Goal: Navigation & Orientation: Find specific page/section

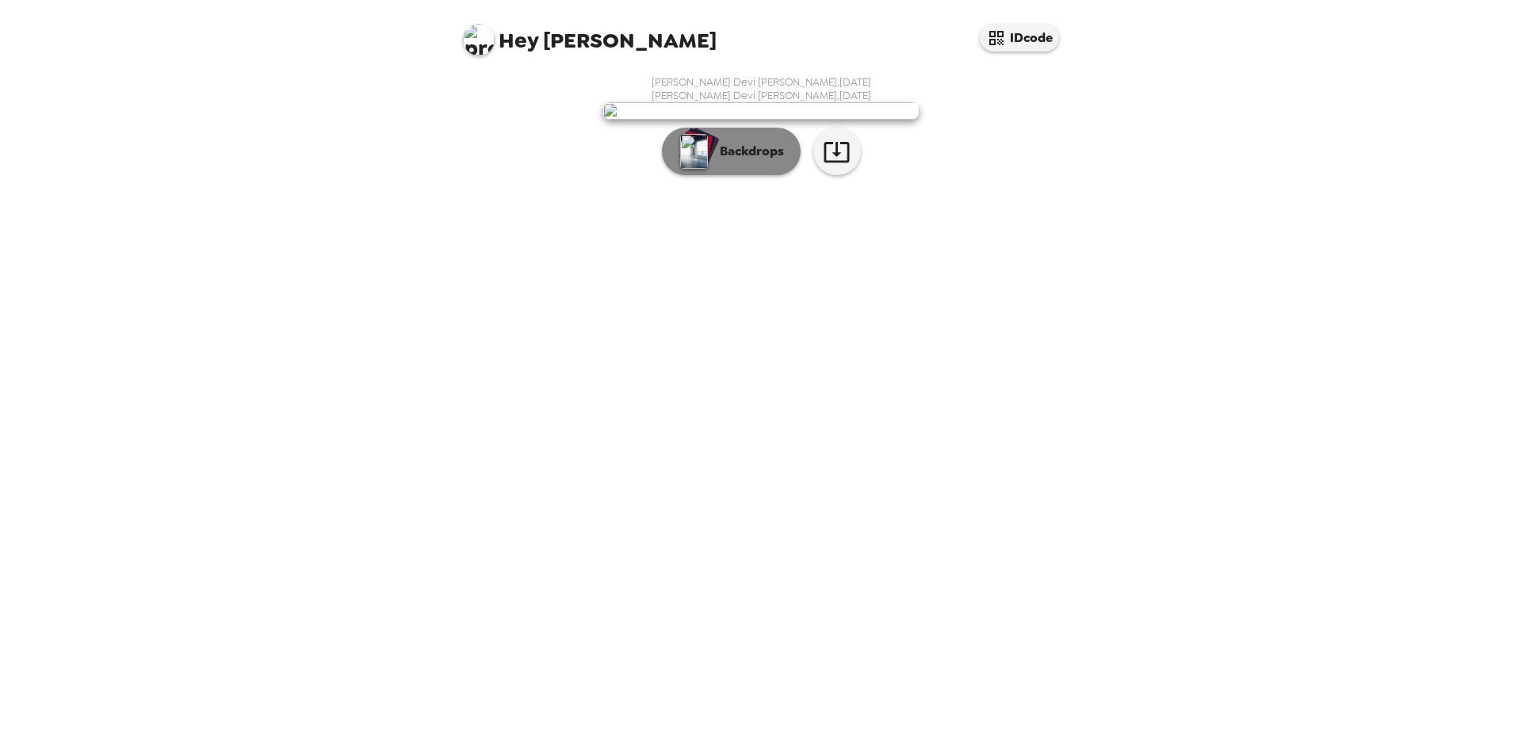
click at [744, 175] on button "Backdrops" at bounding box center [731, 152] width 139 height 48
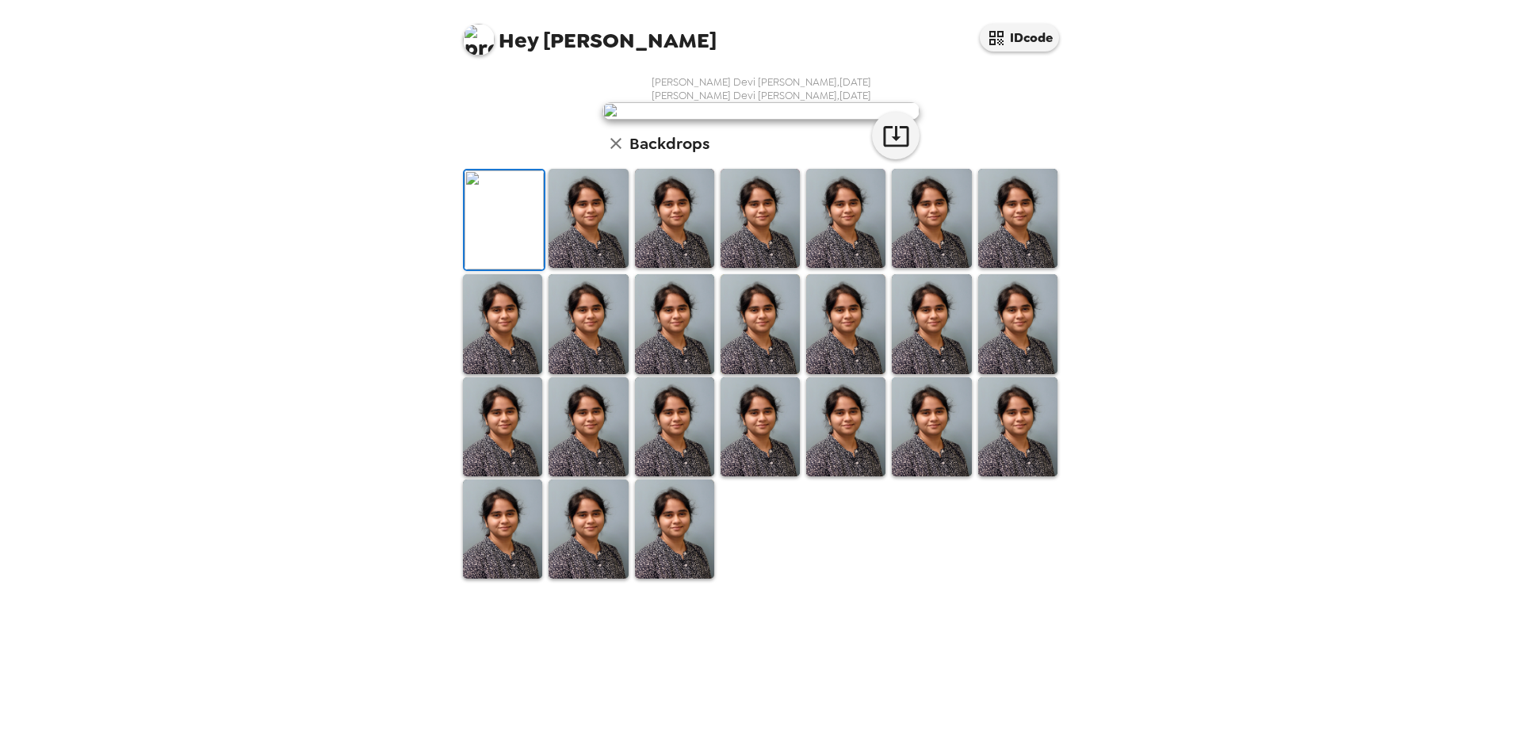
scroll to position [226, 0]
click at [519, 579] on img at bounding box center [502, 529] width 79 height 99
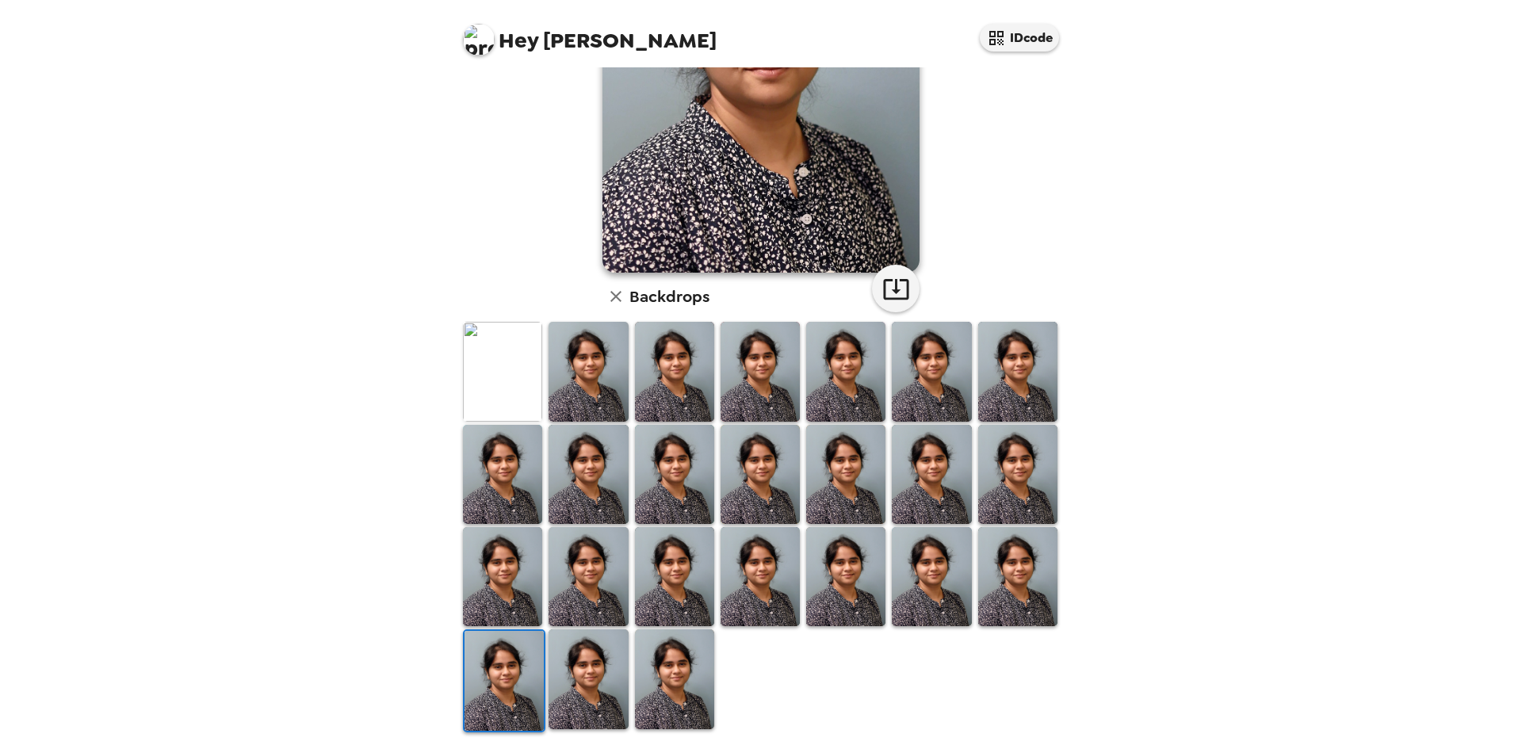
click at [608, 668] on img at bounding box center [588, 679] width 79 height 99
click at [676, 682] on img at bounding box center [674, 679] width 79 height 99
click at [494, 388] on img at bounding box center [502, 371] width 79 height 99
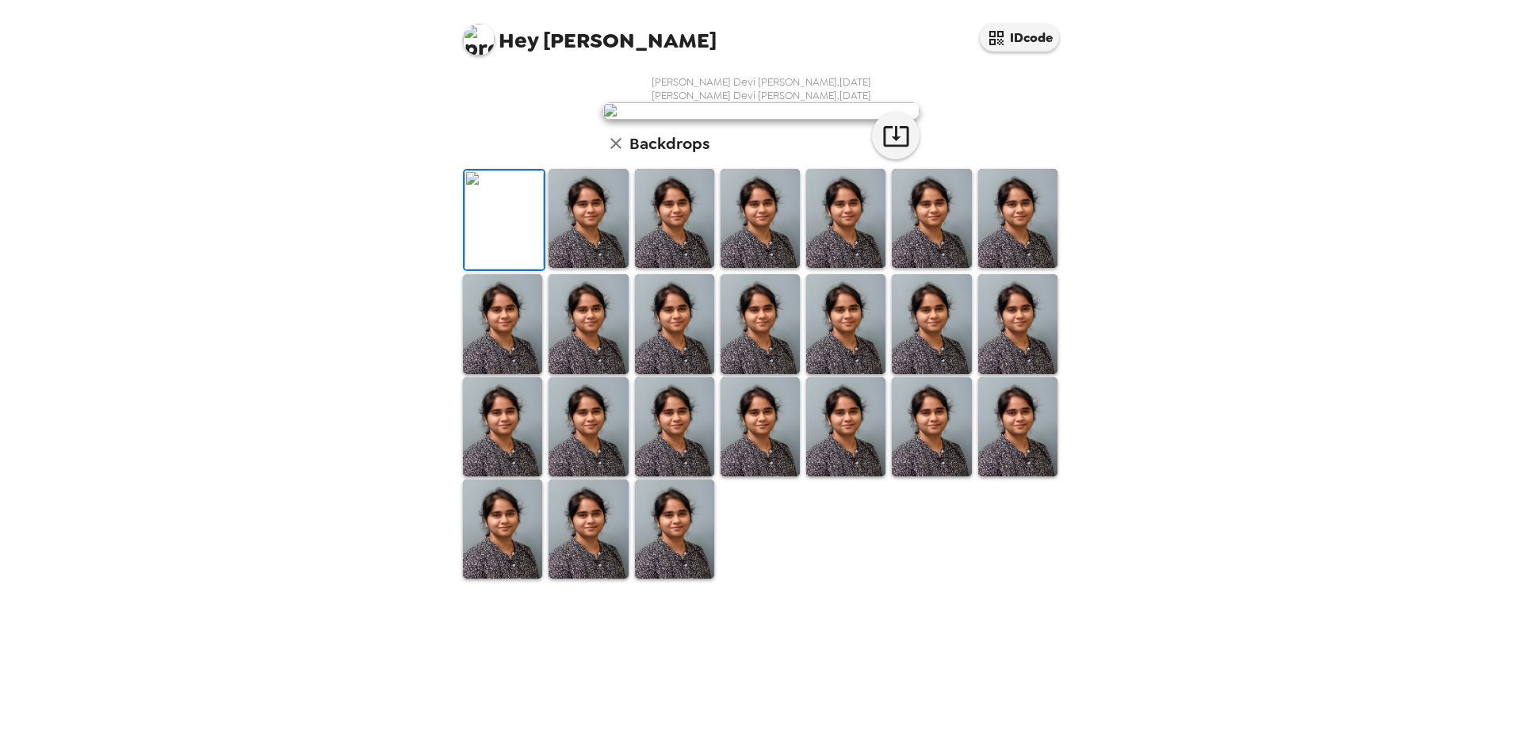
scroll to position [0, 0]
click at [887, 150] on icon "button" at bounding box center [896, 136] width 28 height 28
click at [616, 268] on img at bounding box center [588, 218] width 79 height 99
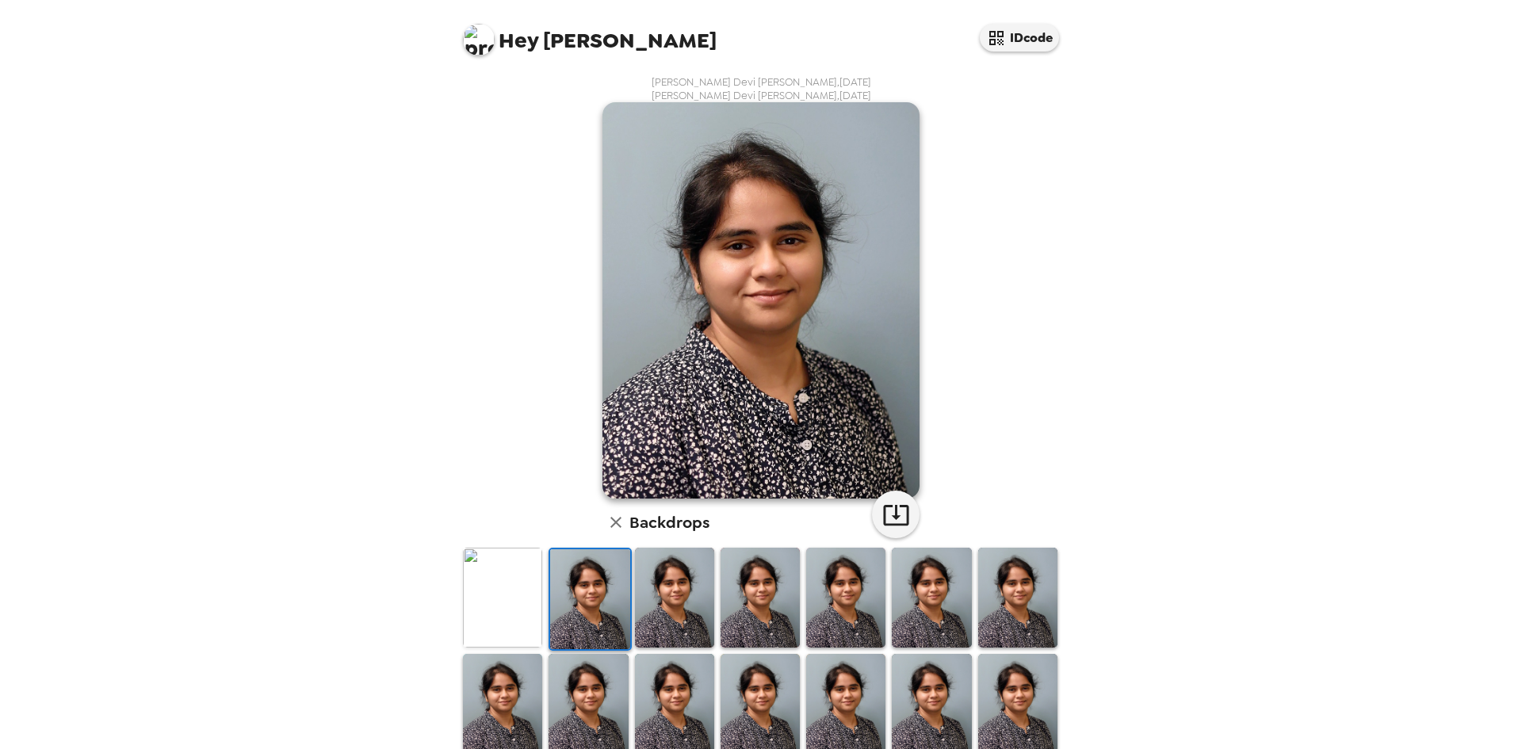
click at [662, 599] on img at bounding box center [674, 597] width 79 height 99
click at [723, 599] on img at bounding box center [760, 597] width 79 height 99
click at [829, 599] on img at bounding box center [845, 597] width 79 height 99
click at [907, 607] on img at bounding box center [931, 597] width 79 height 99
click at [1007, 618] on img at bounding box center [1017, 597] width 79 height 99
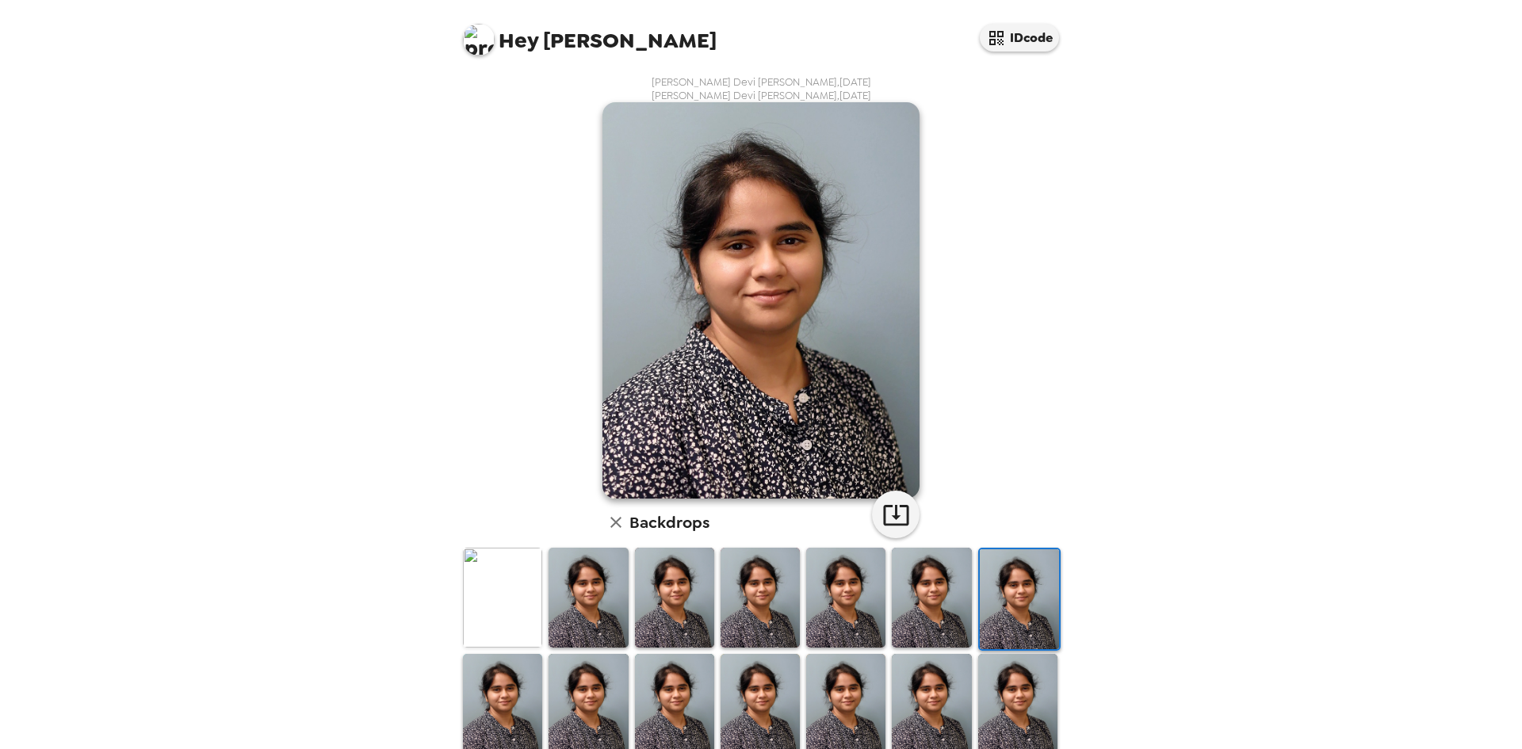
click at [595, 592] on img at bounding box center [588, 597] width 79 height 99
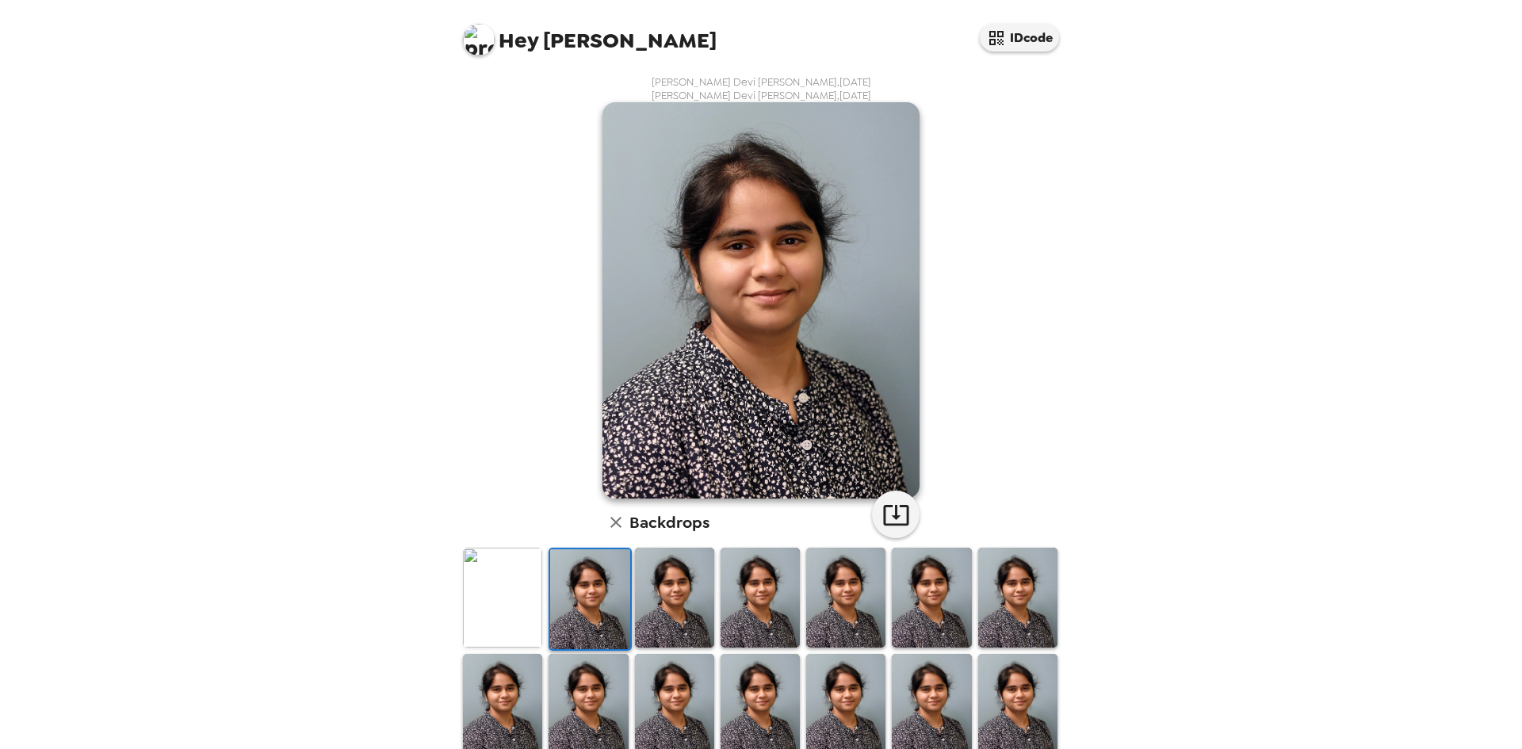
click at [516, 620] on img at bounding box center [502, 597] width 79 height 99
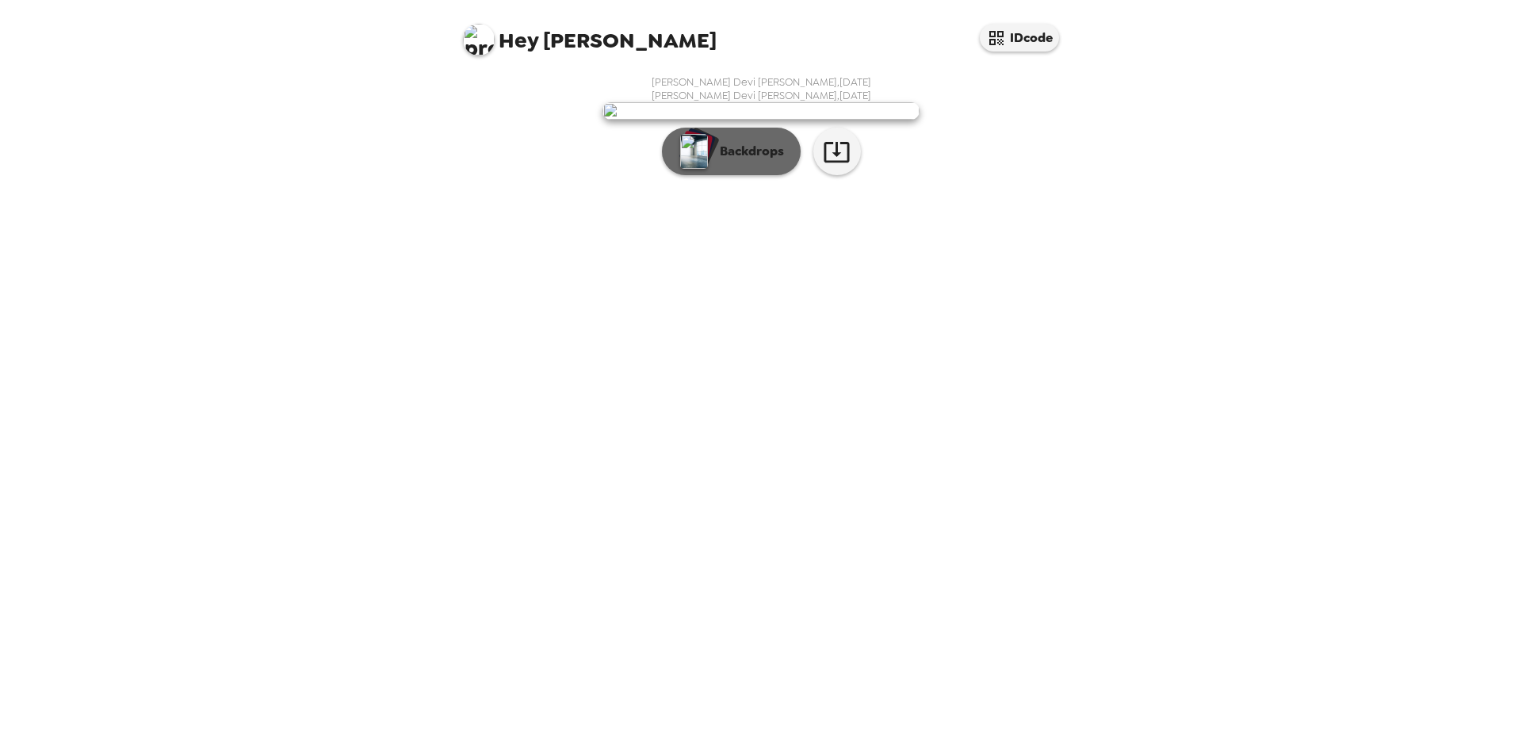
click at [714, 161] on p "Backdrops" at bounding box center [748, 151] width 72 height 19
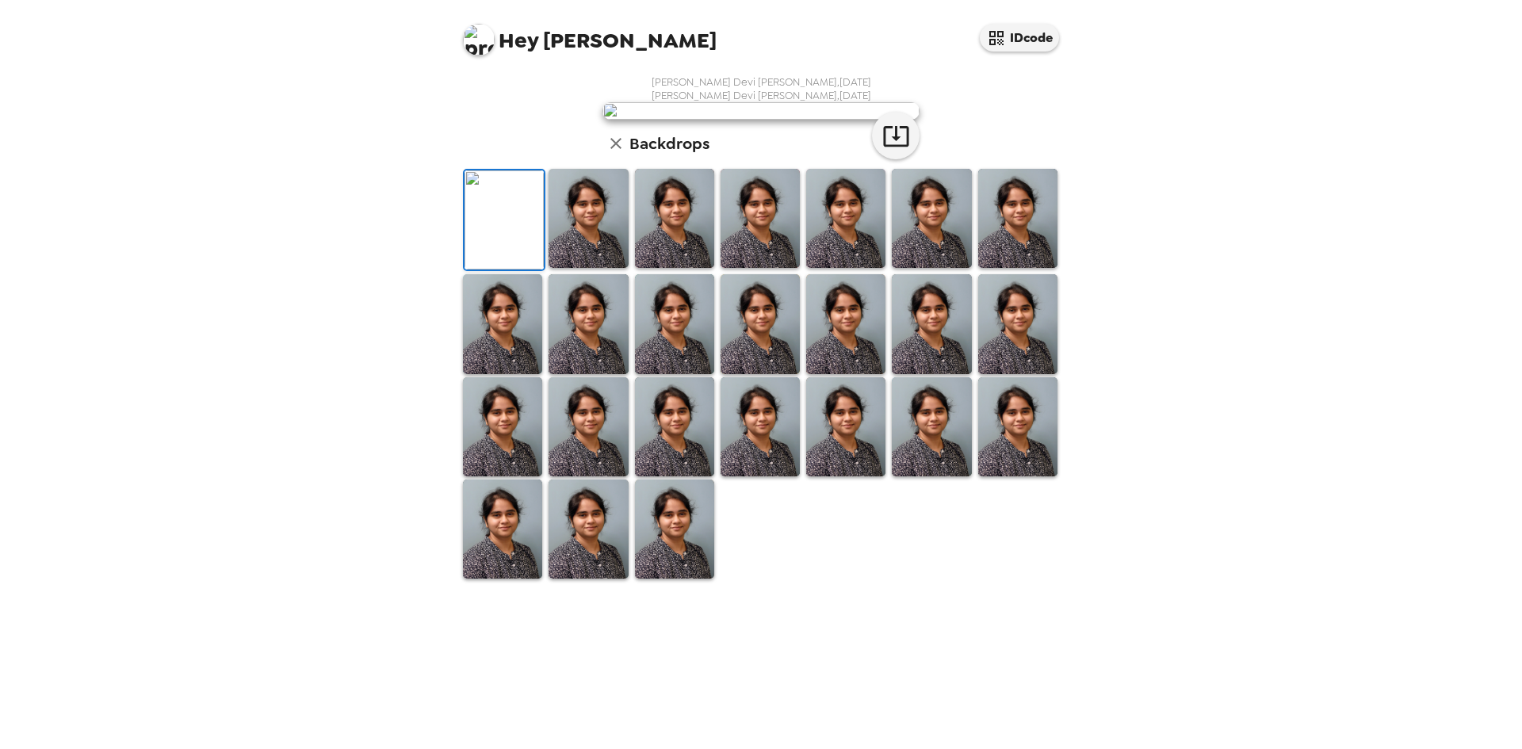
scroll to position [226, 0]
click at [688, 579] on img at bounding box center [674, 529] width 79 height 99
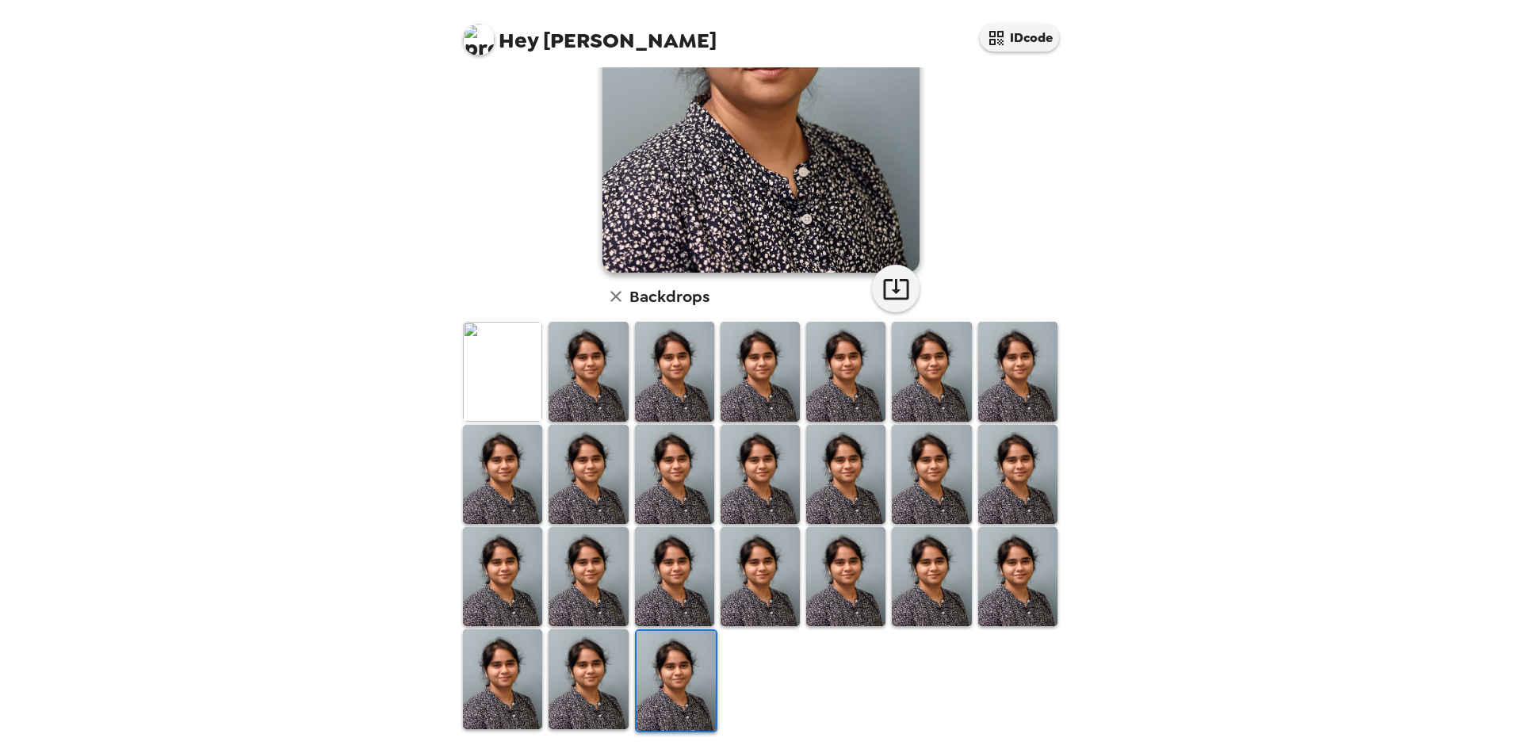
scroll to position [0, 0]
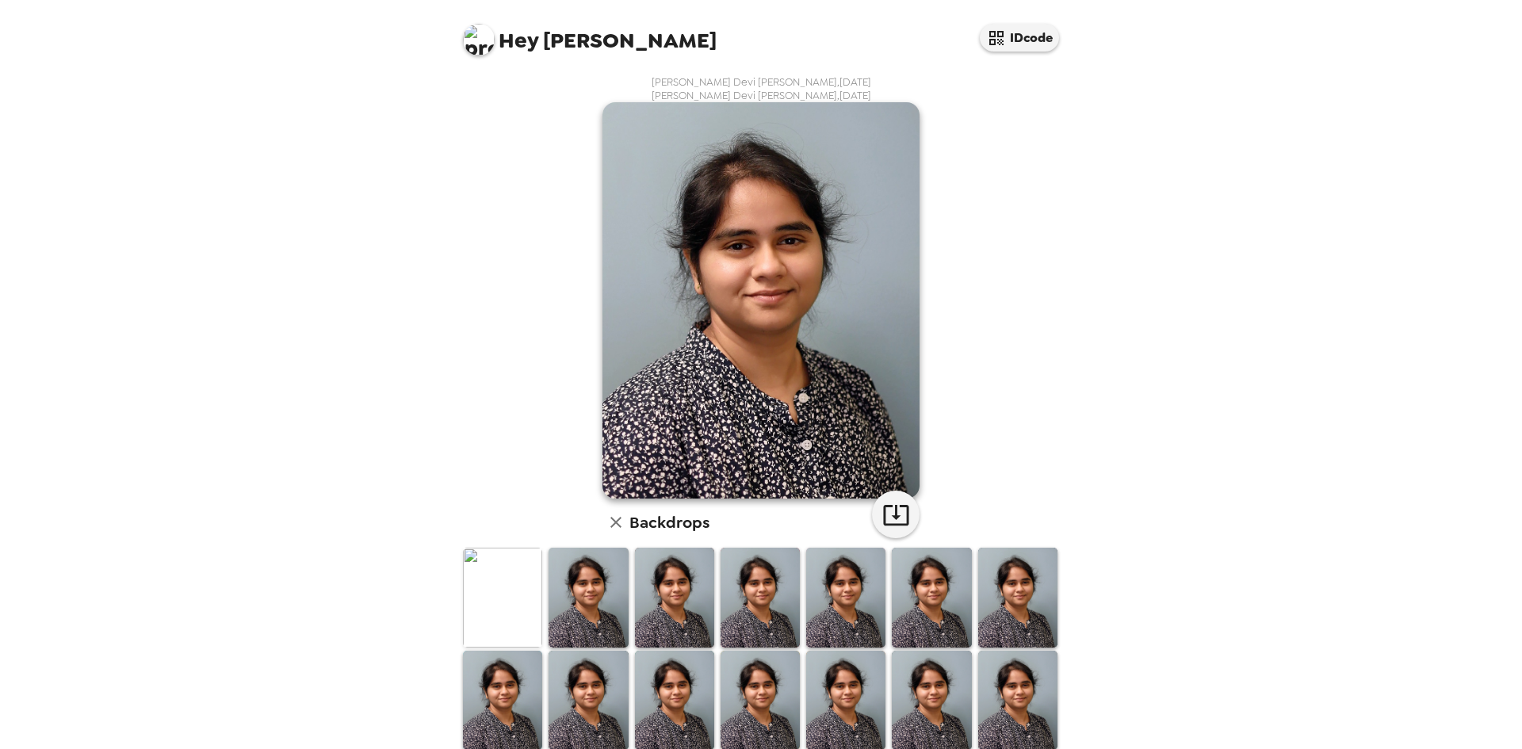
click at [589, 620] on img at bounding box center [588, 597] width 79 height 99
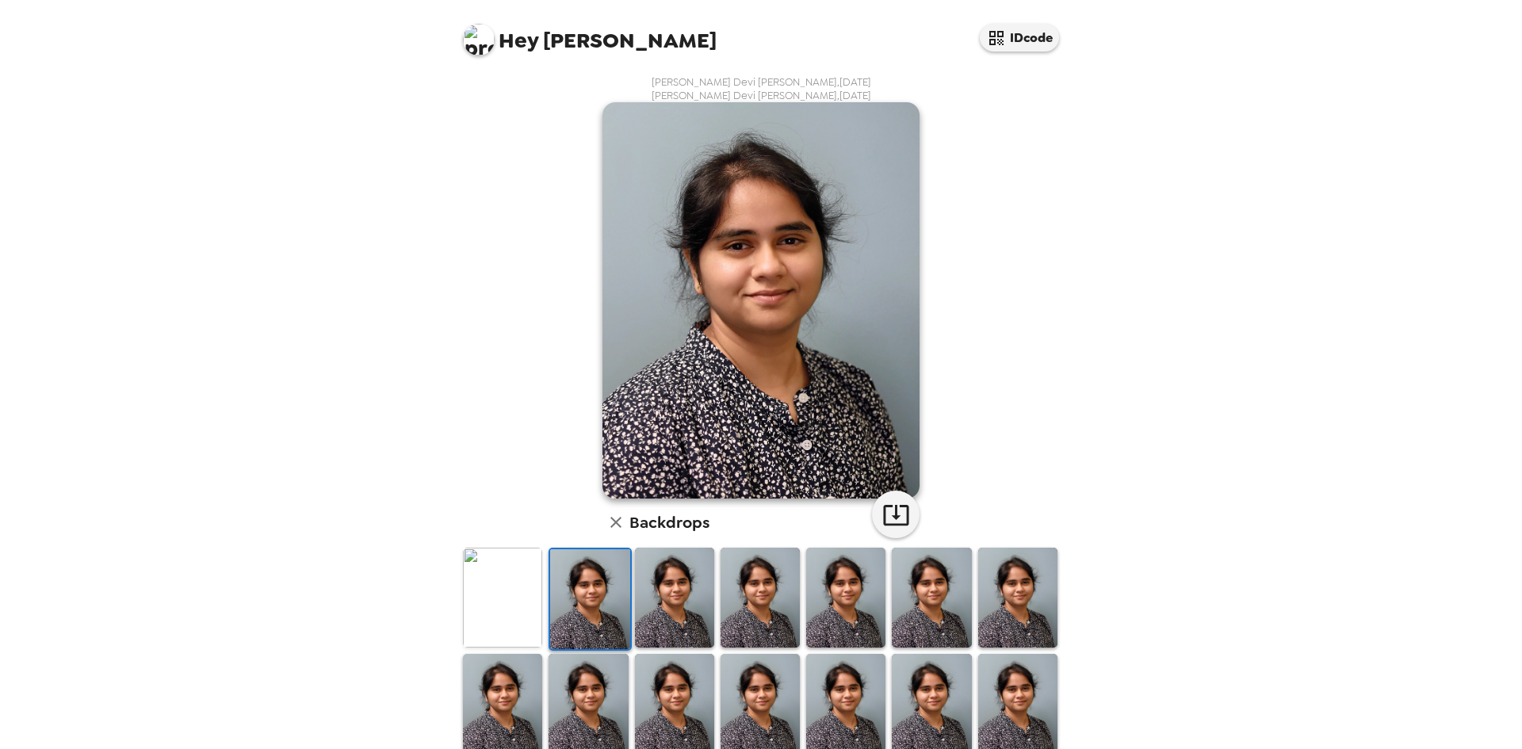
click at [517, 588] on img at bounding box center [502, 597] width 79 height 99
